Goal: Task Accomplishment & Management: Manage account settings

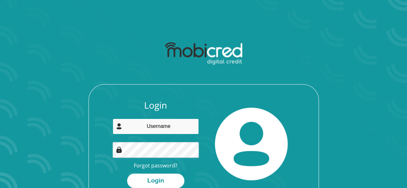
click at [158, 126] on input "email" at bounding box center [156, 127] width 86 height 16
type input "mathinabelinda@gmail.com"
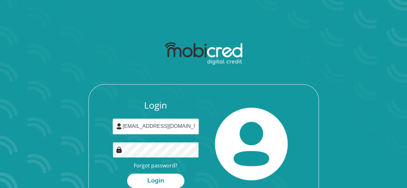
click at [127, 174] on button "Login" at bounding box center [155, 181] width 57 height 14
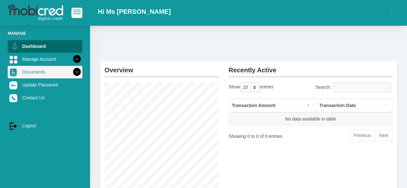
click at [71, 74] on icon at bounding box center [76, 72] width 11 height 11
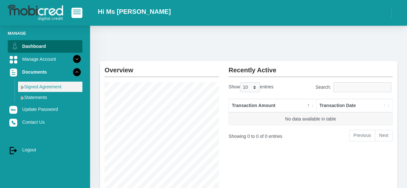
click at [42, 89] on link "Signed Agreement" at bounding box center [50, 87] width 64 height 10
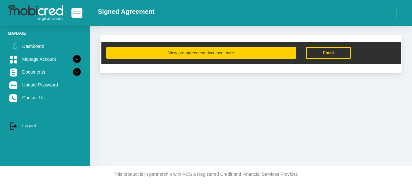
click at [228, 51] on button "View pre-agreement document here" at bounding box center [201, 53] width 190 height 12
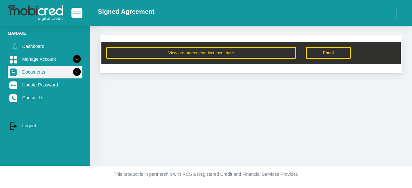
click at [71, 70] on icon at bounding box center [76, 72] width 11 height 11
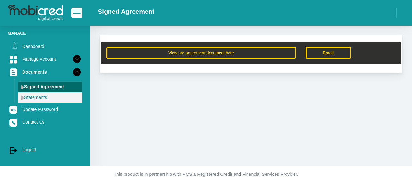
click at [47, 96] on link "Statements" at bounding box center [50, 97] width 64 height 10
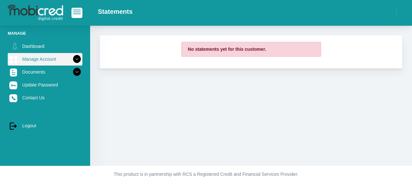
click at [58, 62] on link "Manage Account" at bounding box center [45, 59] width 75 height 12
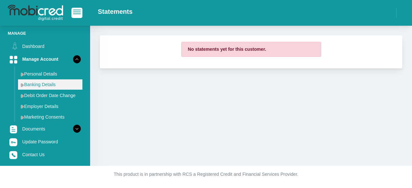
click at [52, 83] on link "Banking Details" at bounding box center [50, 84] width 64 height 10
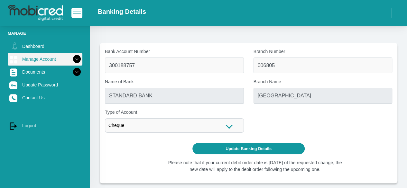
click at [73, 59] on icon at bounding box center [76, 59] width 11 height 11
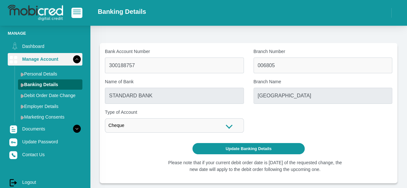
click at [71, 56] on icon at bounding box center [76, 59] width 11 height 11
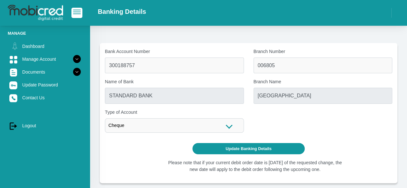
click at [71, 12] on div at bounding box center [45, 12] width 90 height 19
click at [41, 13] on img at bounding box center [35, 13] width 55 height 16
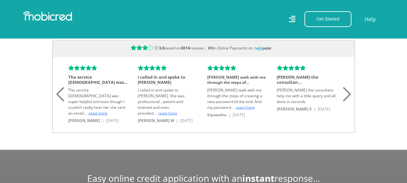
click at [103, 110] on span "read more" at bounding box center [97, 112] width 19 height 5
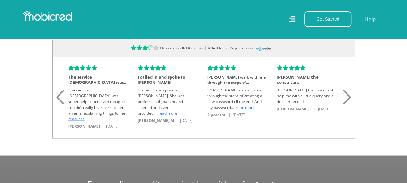
click at [348, 91] on div "Next slide" at bounding box center [347, 89] width 9 height 14
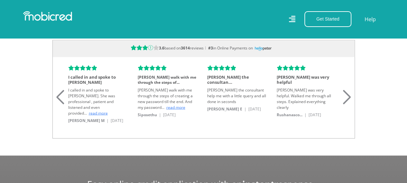
click at [348, 91] on div "Next slide" at bounding box center [347, 89] width 9 height 14
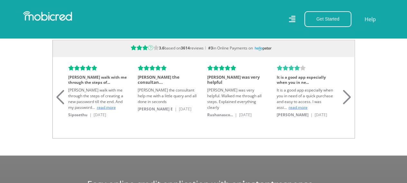
click at [303, 106] on span "read more" at bounding box center [298, 107] width 19 height 5
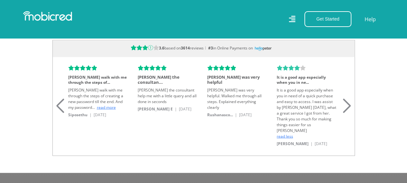
click at [347, 102] on div "Next slide" at bounding box center [347, 98] width 9 height 14
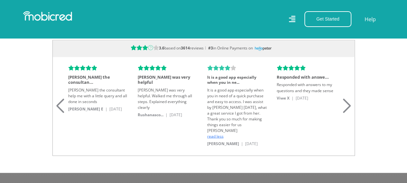
scroll to position [0, 733]
click at [347, 102] on div "Next slide" at bounding box center [347, 98] width 9 height 14
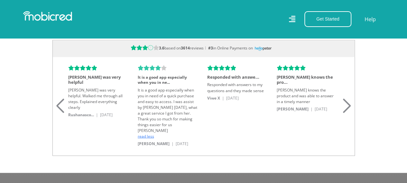
click at [347, 102] on div "Next slide" at bounding box center [347, 98] width 9 height 14
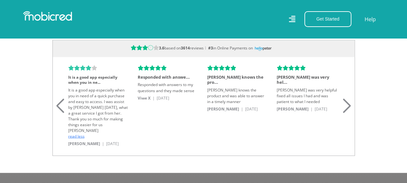
scroll to position [0, 1467]
click at [347, 102] on div "Next slide" at bounding box center [347, 98] width 9 height 14
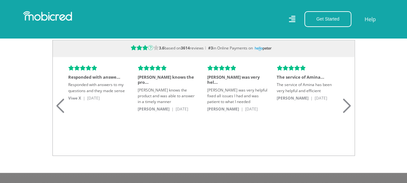
click at [347, 102] on div "Next slide" at bounding box center [347, 98] width 9 height 14
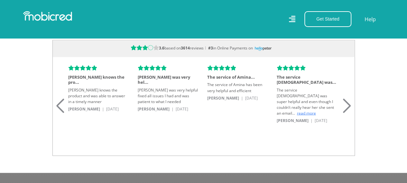
click at [347, 102] on div "Next slide" at bounding box center [347, 98] width 9 height 14
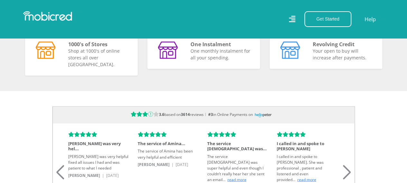
scroll to position [0, 0]
click at [259, 114] on img at bounding box center [263, 115] width 27 height 8
click at [264, 111] on img at bounding box center [263, 115] width 27 height 8
click at [216, 113] on span "#3 in Online Payments on" at bounding box center [229, 114] width 47 height 5
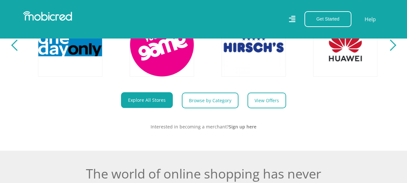
scroll to position [0, 1007]
